Goal: Information Seeking & Learning: Learn about a topic

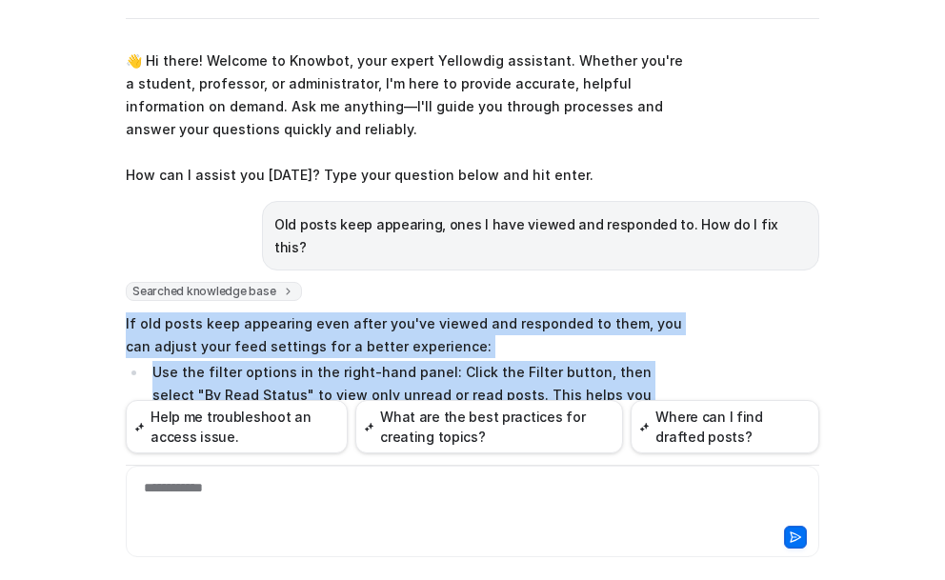
scroll to position [230, 0]
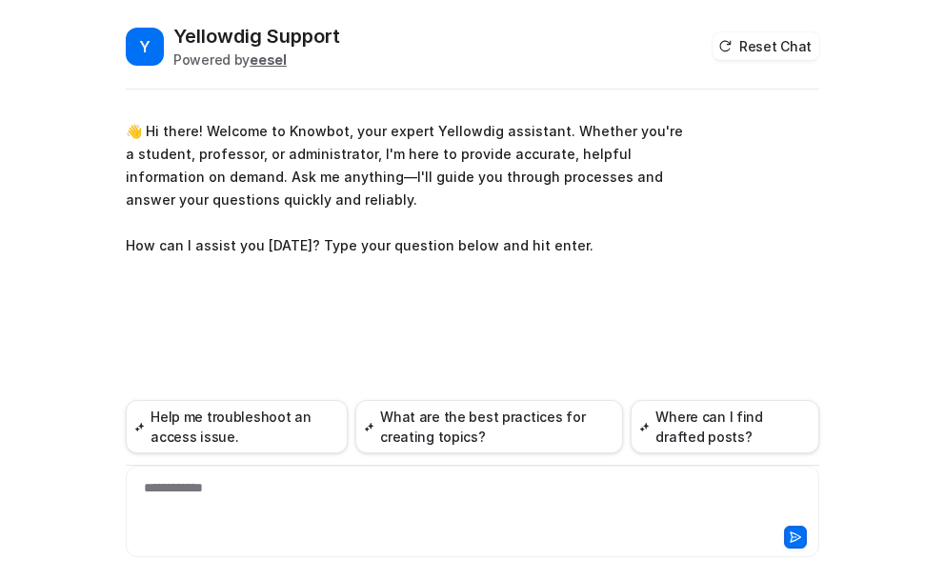
click at [230, 490] on div "**********" at bounding box center [472, 500] width 684 height 44
paste div
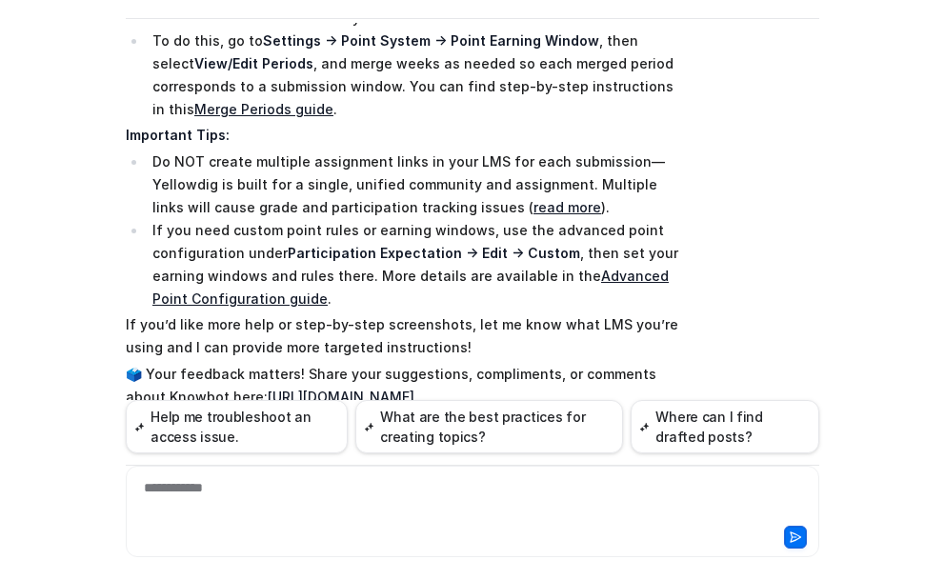
scroll to position [476, 0]
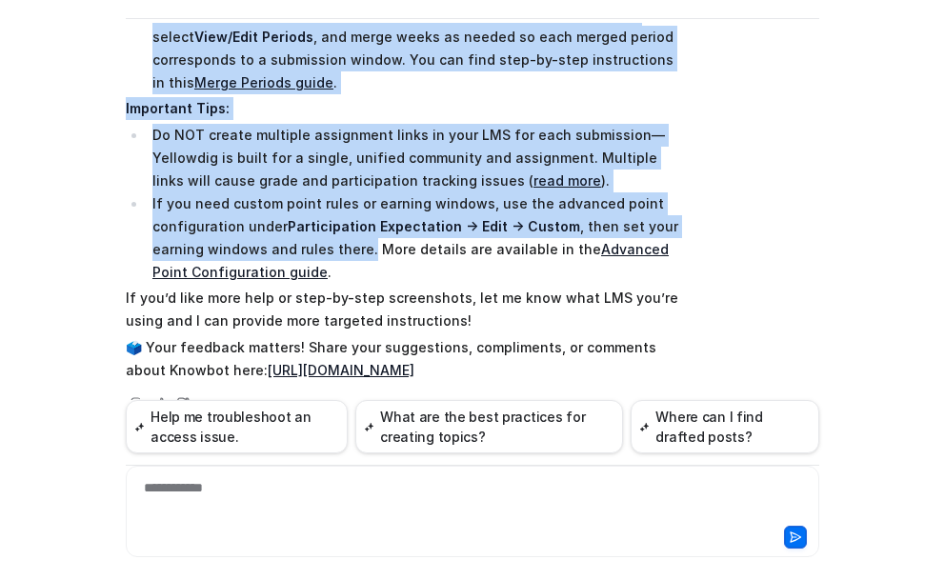
drag, startPoint x: 116, startPoint y: 93, endPoint x: 356, endPoint y: 250, distance: 286.9
click at [356, 250] on div "Y Yellowdig Support Powered by eesel Reset Chat 👋 Hi there! Welcome to Knowbot,…" at bounding box center [472, 230] width 724 height 557
copy span "If you want students to make 5 submissions throughout the semester rather than …"
click at [605, 249] on link "Advanced Point Configuration guide" at bounding box center [410, 260] width 516 height 39
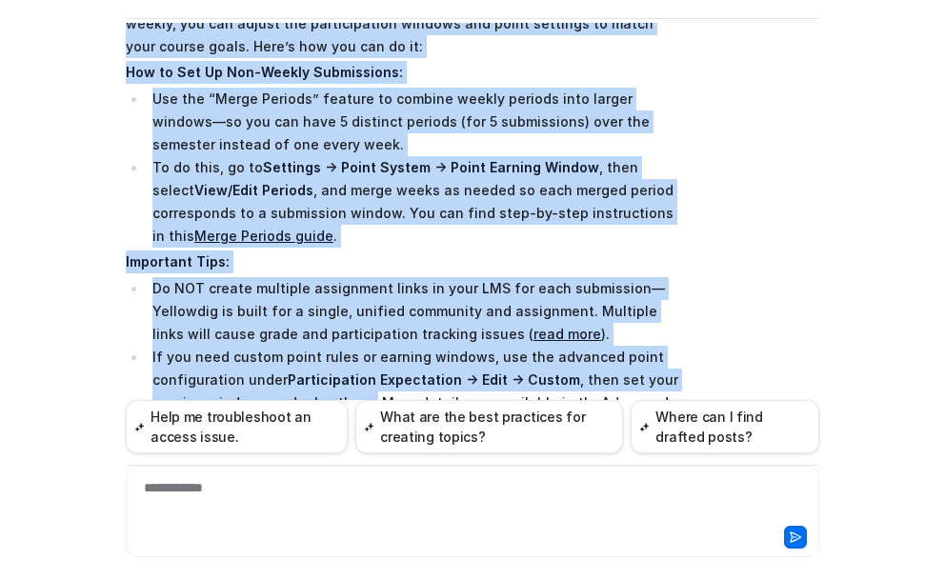
scroll to position [381, 0]
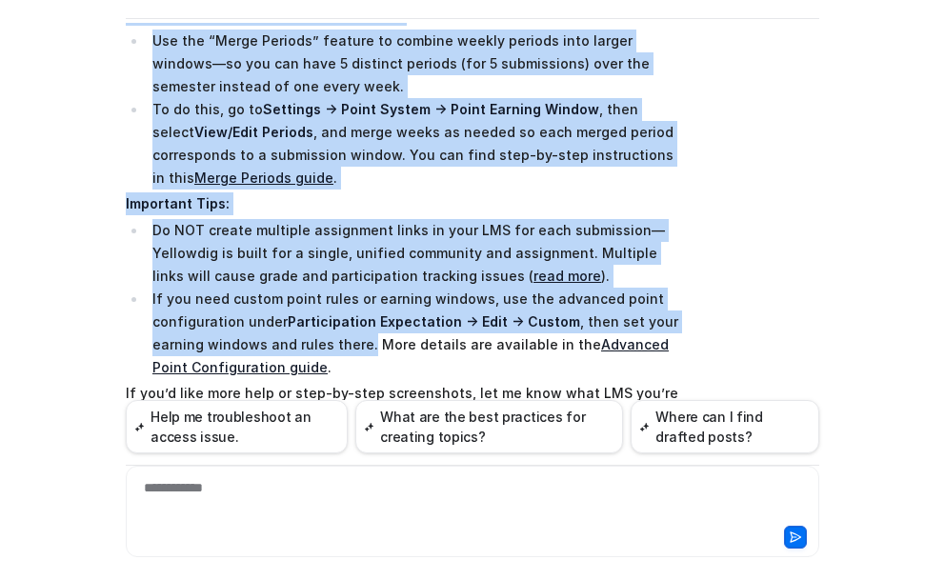
click at [734, 211] on div "Searched knowledge base search_queries : [ "set up 5 submissions per semester n…" at bounding box center [472, 206] width 693 height 610
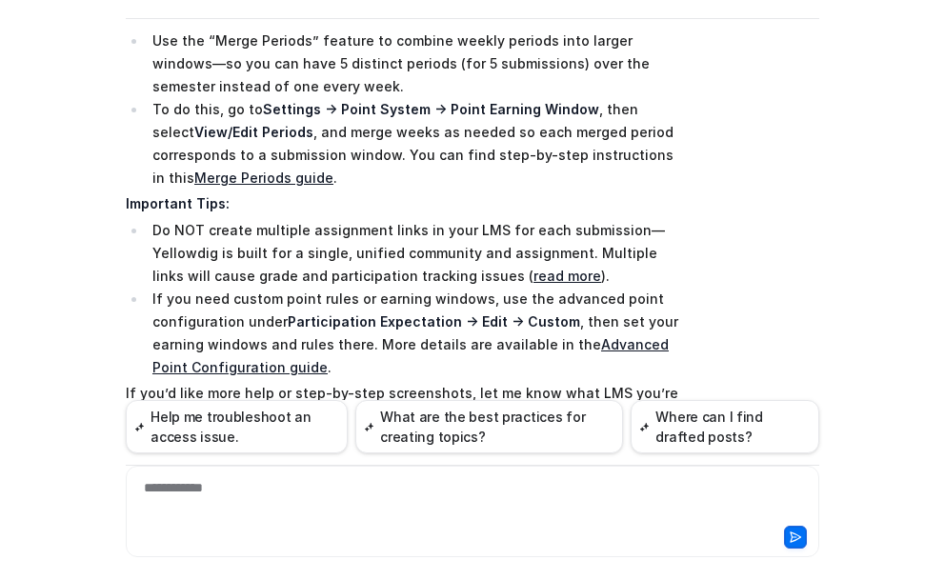
click at [194, 179] on link "Merge Periods guide" at bounding box center [263, 178] width 139 height 16
